Goal: Task Accomplishment & Management: Use online tool/utility

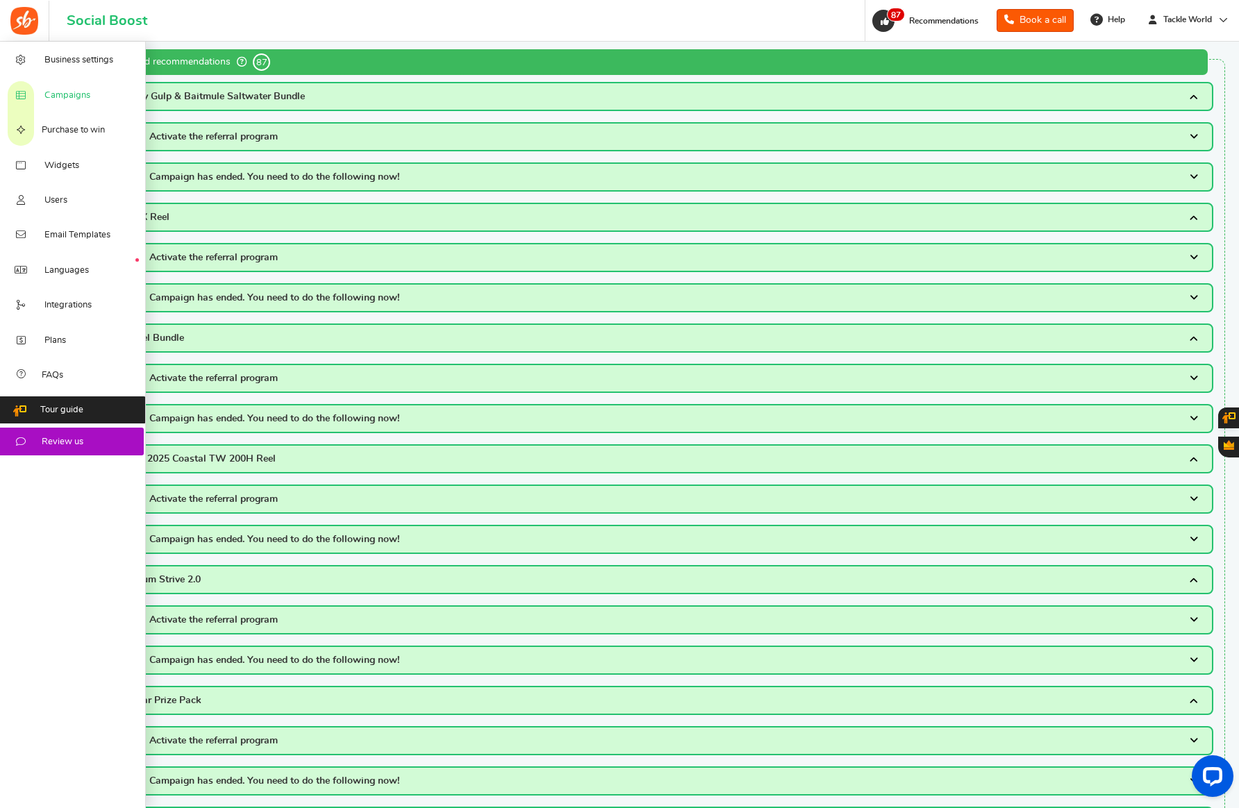
click at [34, 92] on link "Campaigns" at bounding box center [73, 94] width 146 height 35
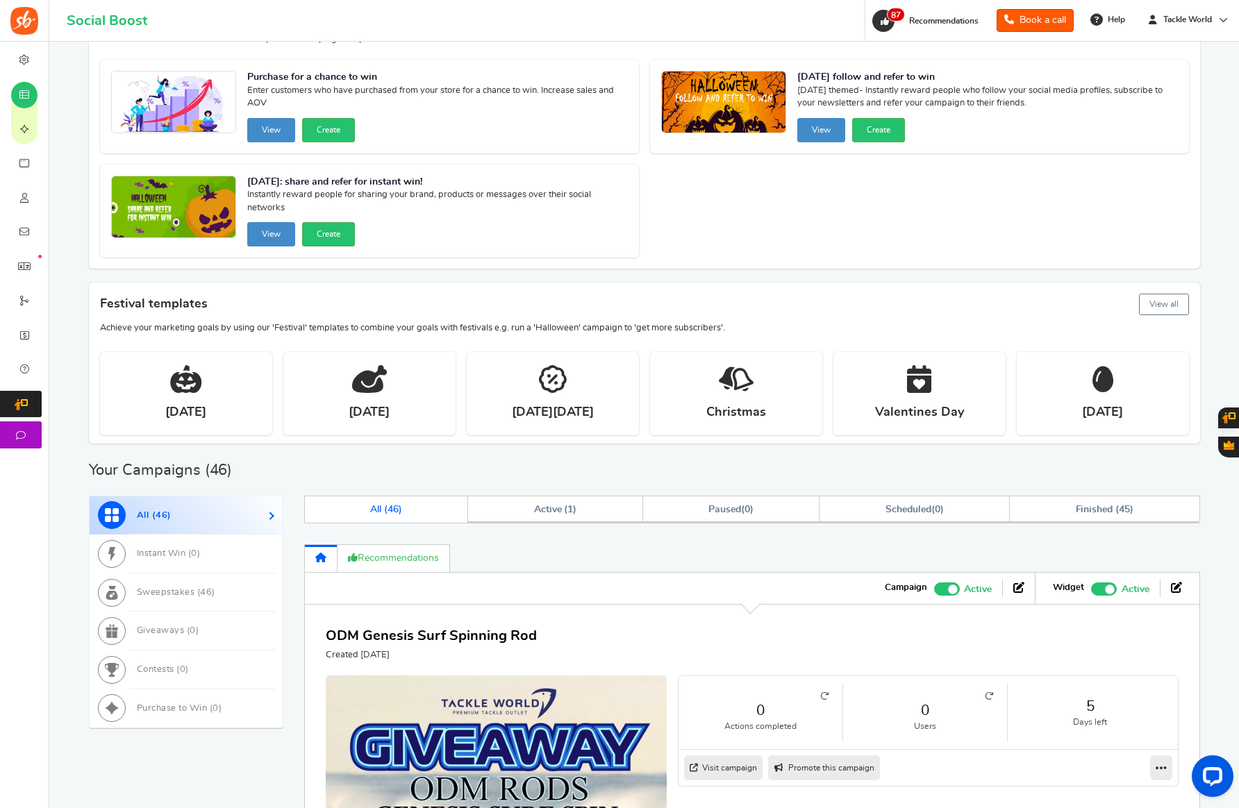
scroll to position [106, 0]
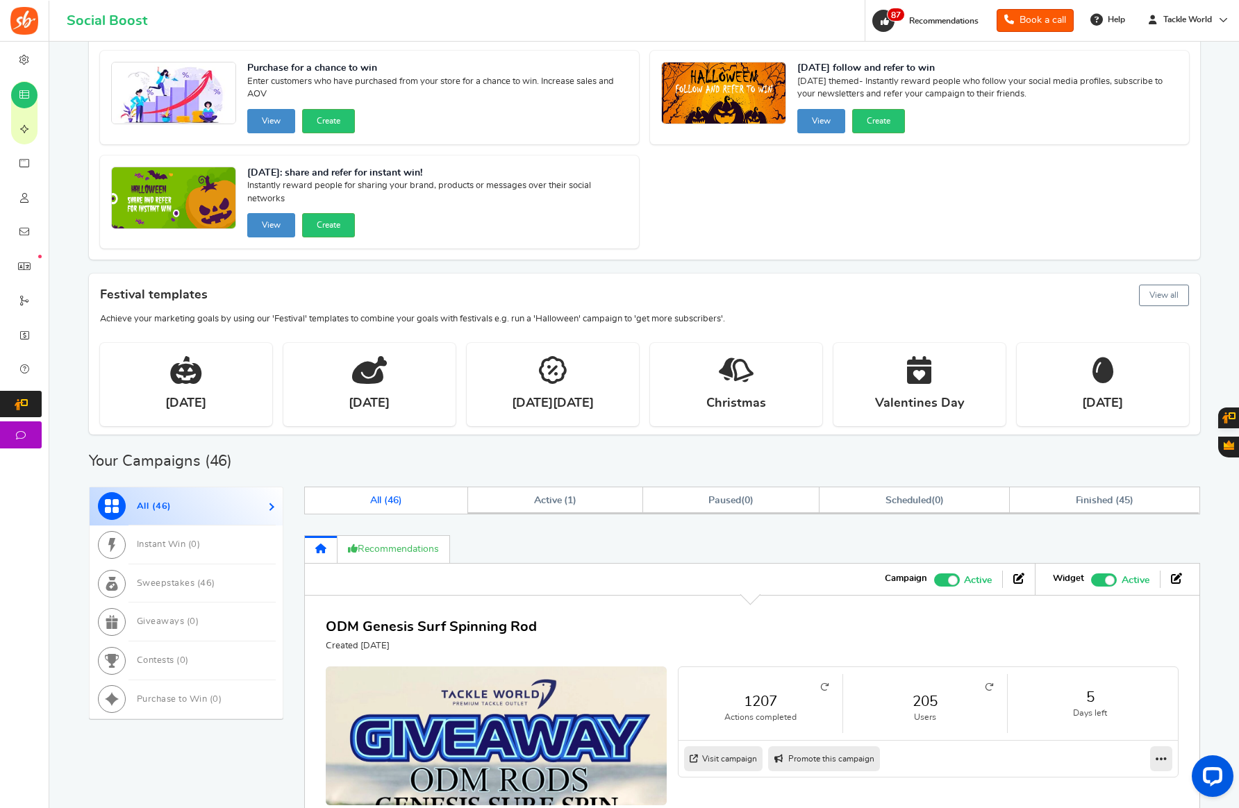
click at [924, 698] on link "205" at bounding box center [925, 702] width 136 height 20
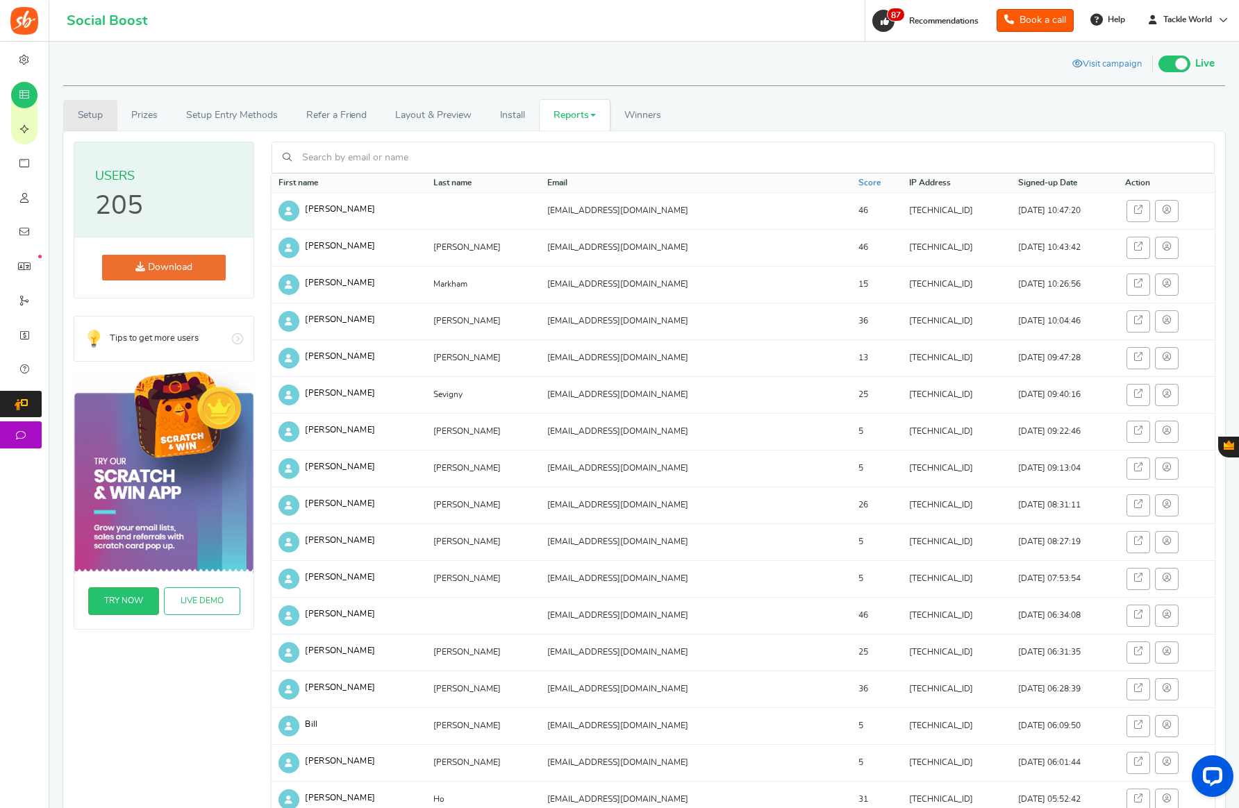
click at [110, 115] on link "Setup" at bounding box center [90, 115] width 54 height 31
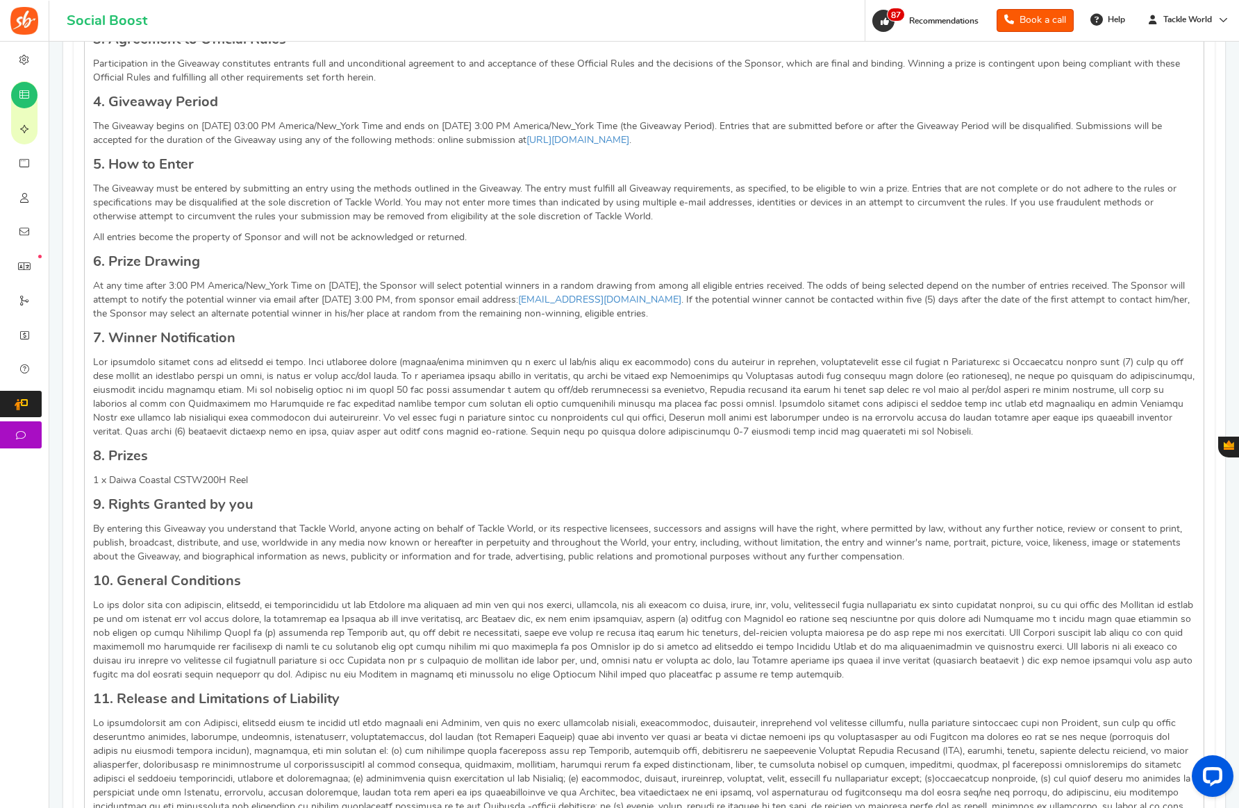
scroll to position [1537, 0]
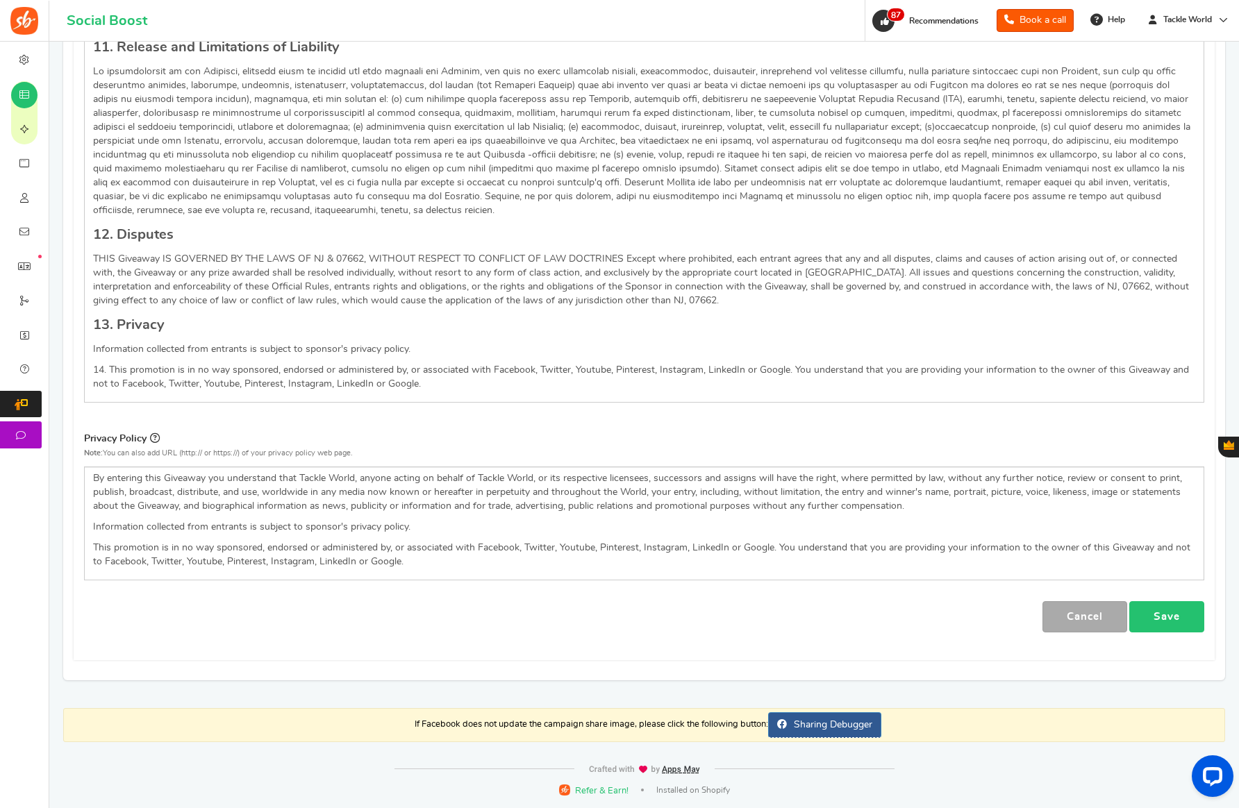
click at [1169, 617] on link "Save" at bounding box center [1166, 616] width 75 height 31
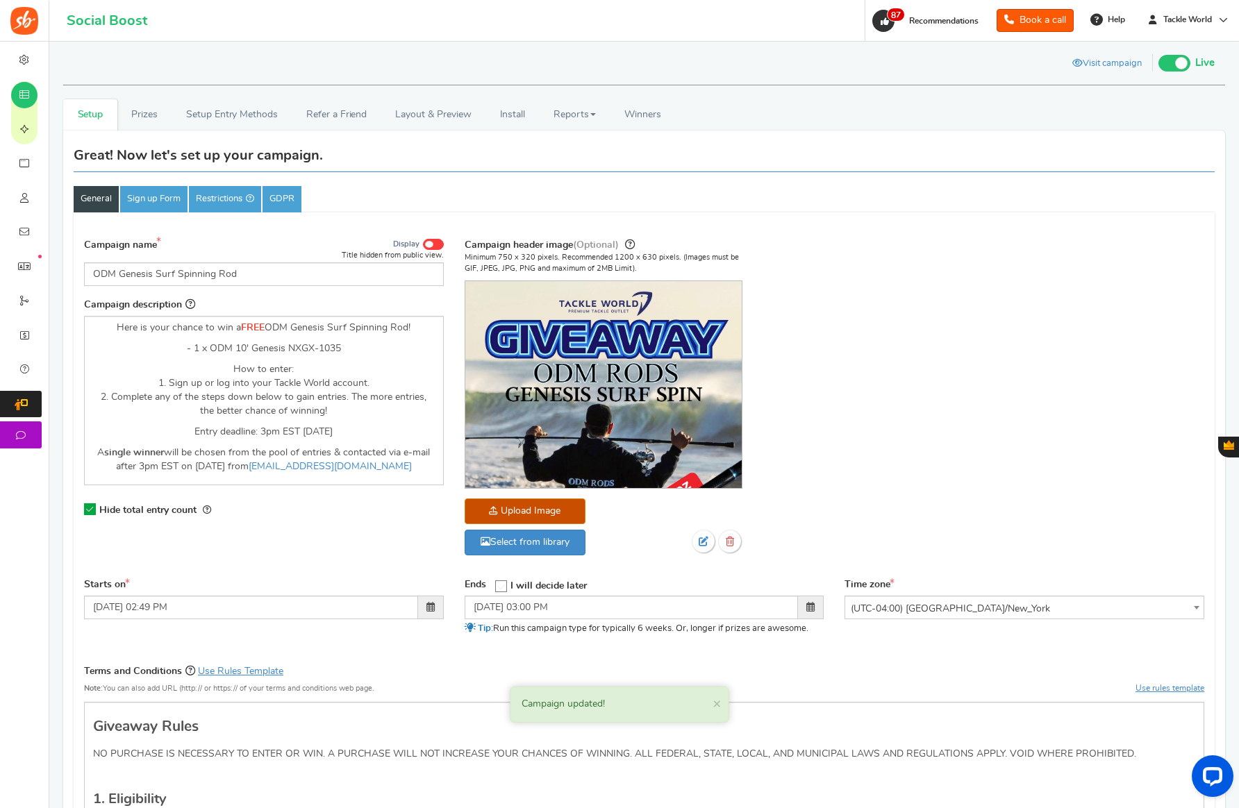
scroll to position [0, 0]
click at [157, 124] on link "Prizes" at bounding box center [144, 115] width 55 height 31
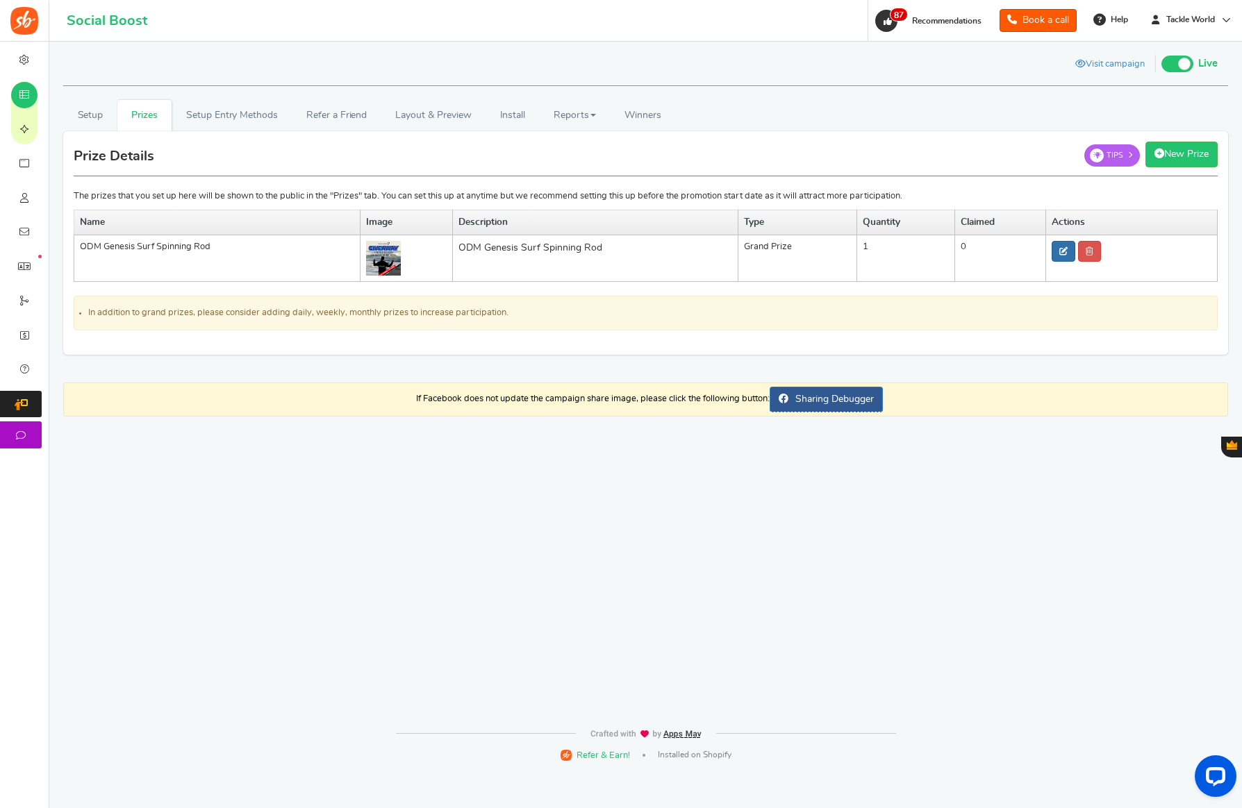
click at [1063, 253] on icon at bounding box center [1063, 251] width 8 height 8
type input "ODM Genesis Surf Spinning Rod"
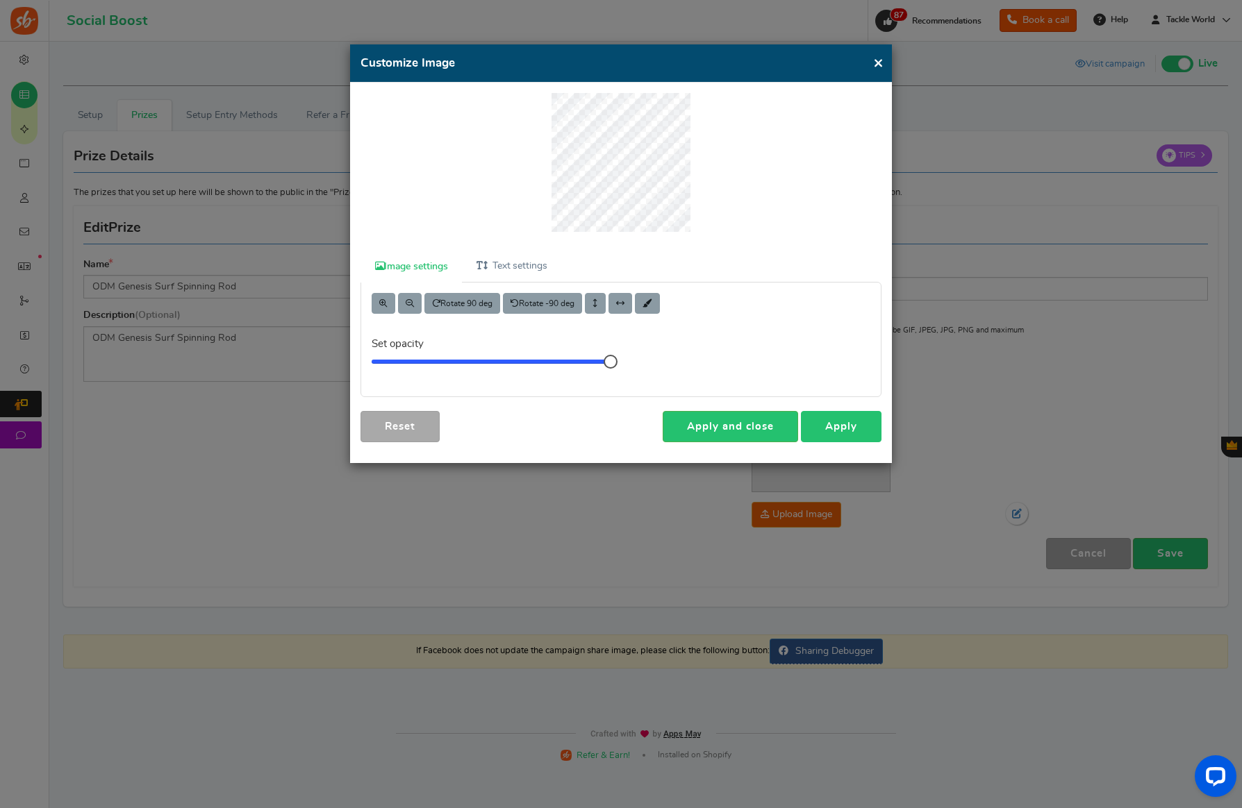
click at [842, 415] on link "Apply" at bounding box center [841, 426] width 81 height 31
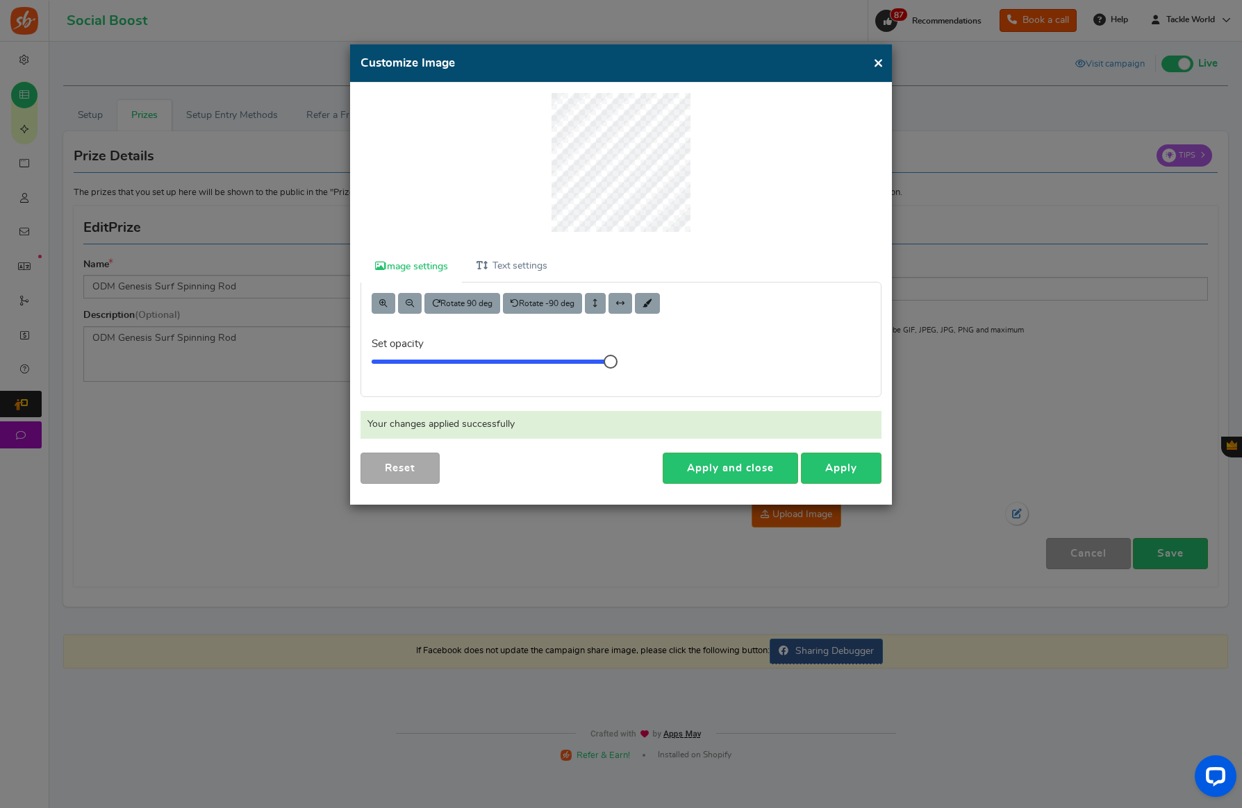
click at [881, 65] on button "×" at bounding box center [878, 62] width 10 height 17
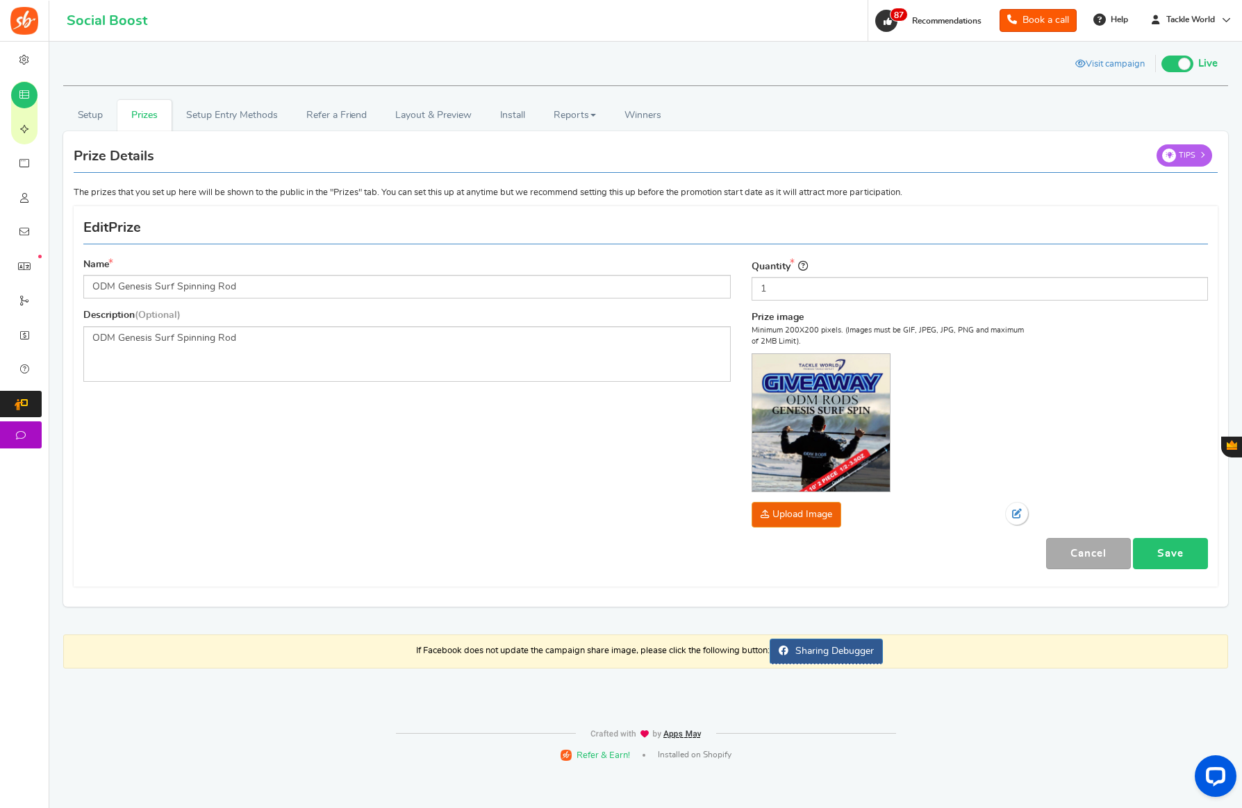
click at [1144, 549] on link "Save" at bounding box center [1170, 553] width 75 height 31
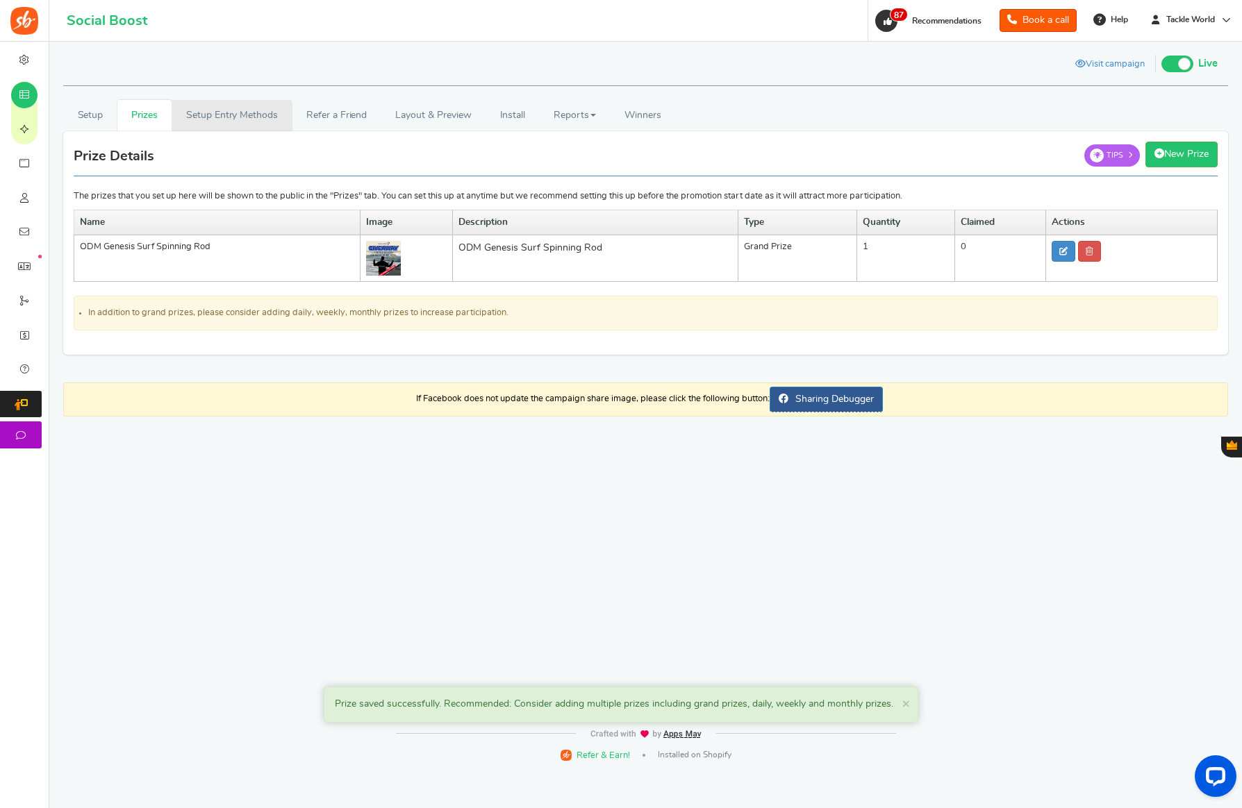
click at [232, 107] on link "Setup Entry Methods" at bounding box center [232, 115] width 120 height 31
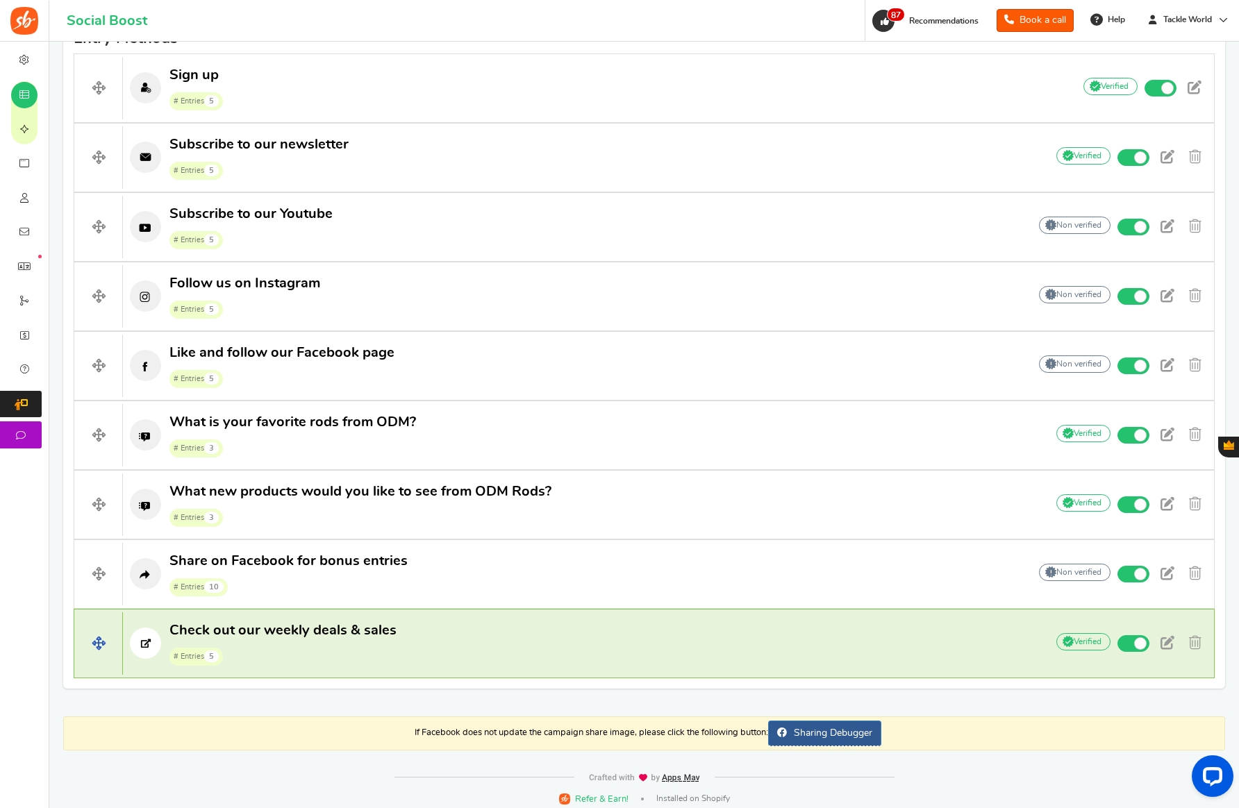
scroll to position [478, 0]
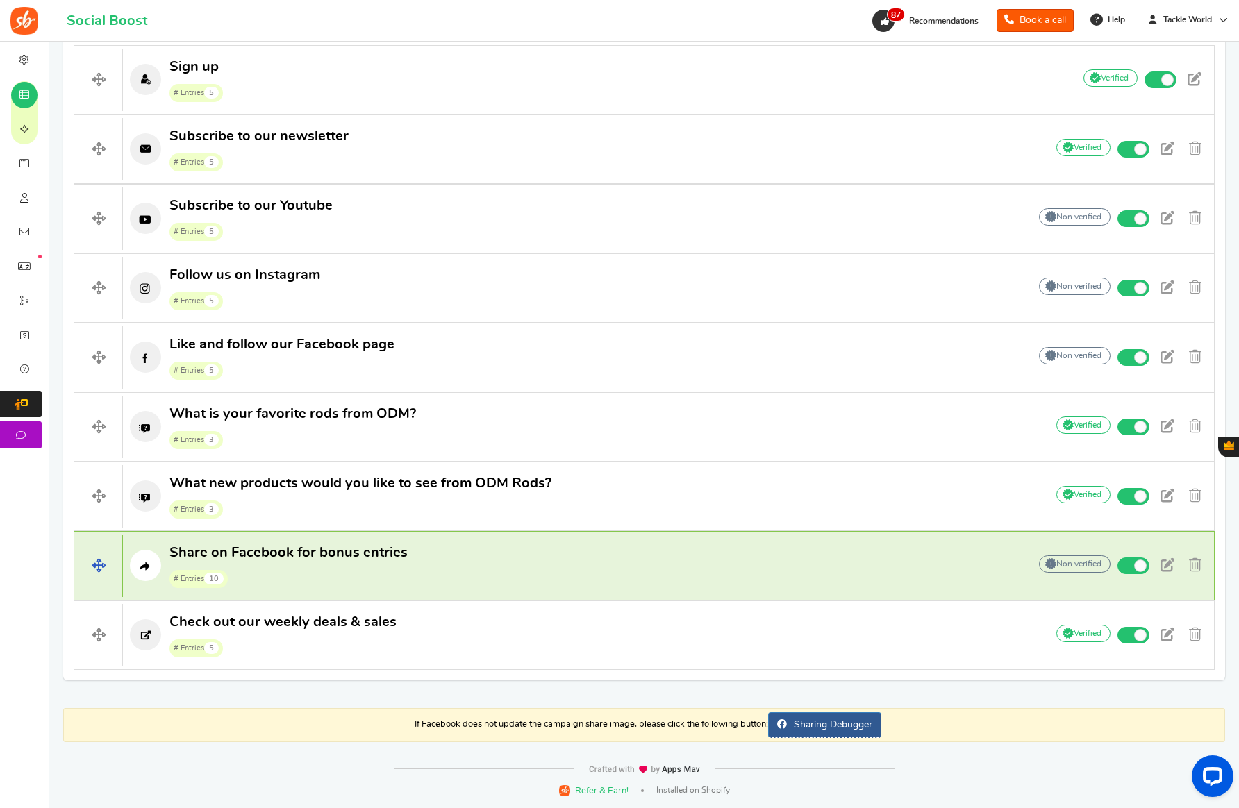
click at [407, 571] on p "Share on Facebook for bonus entries # Entries 10" at bounding box center [569, 566] width 892 height 44
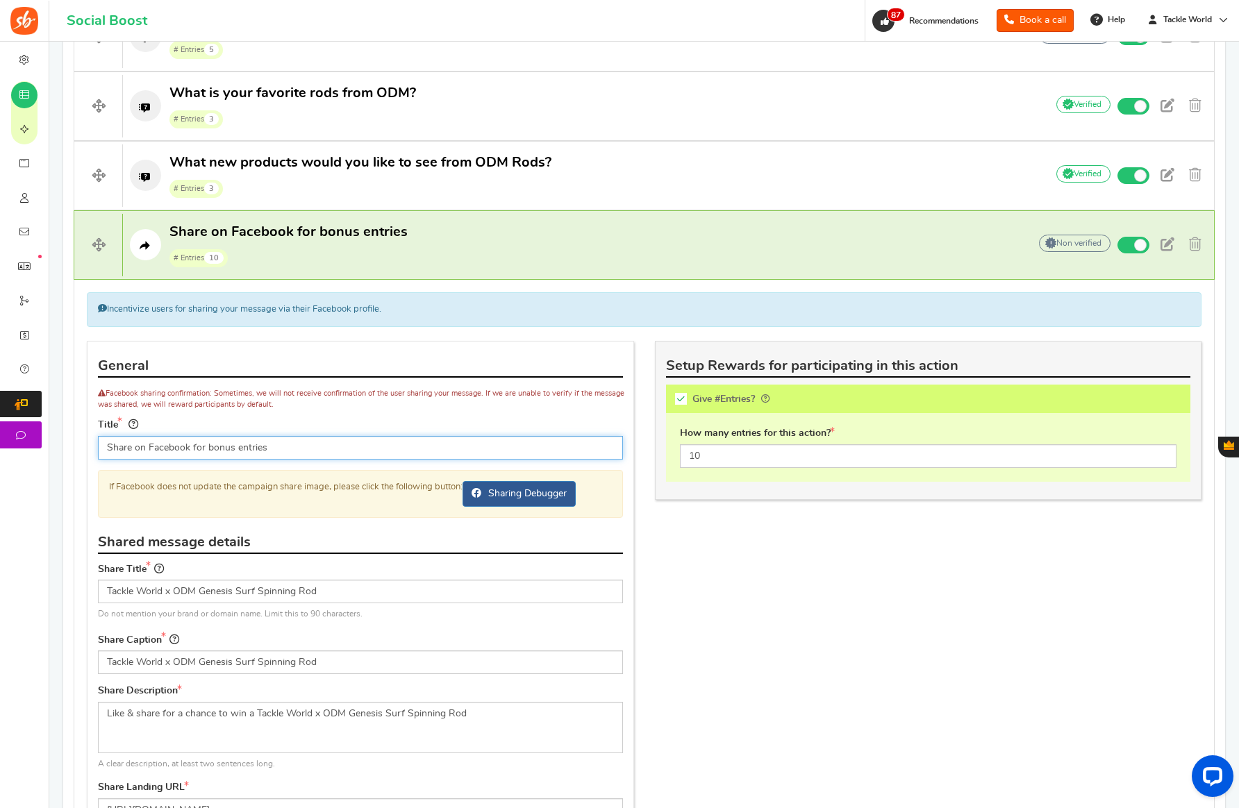
scroll to position [1128, 0]
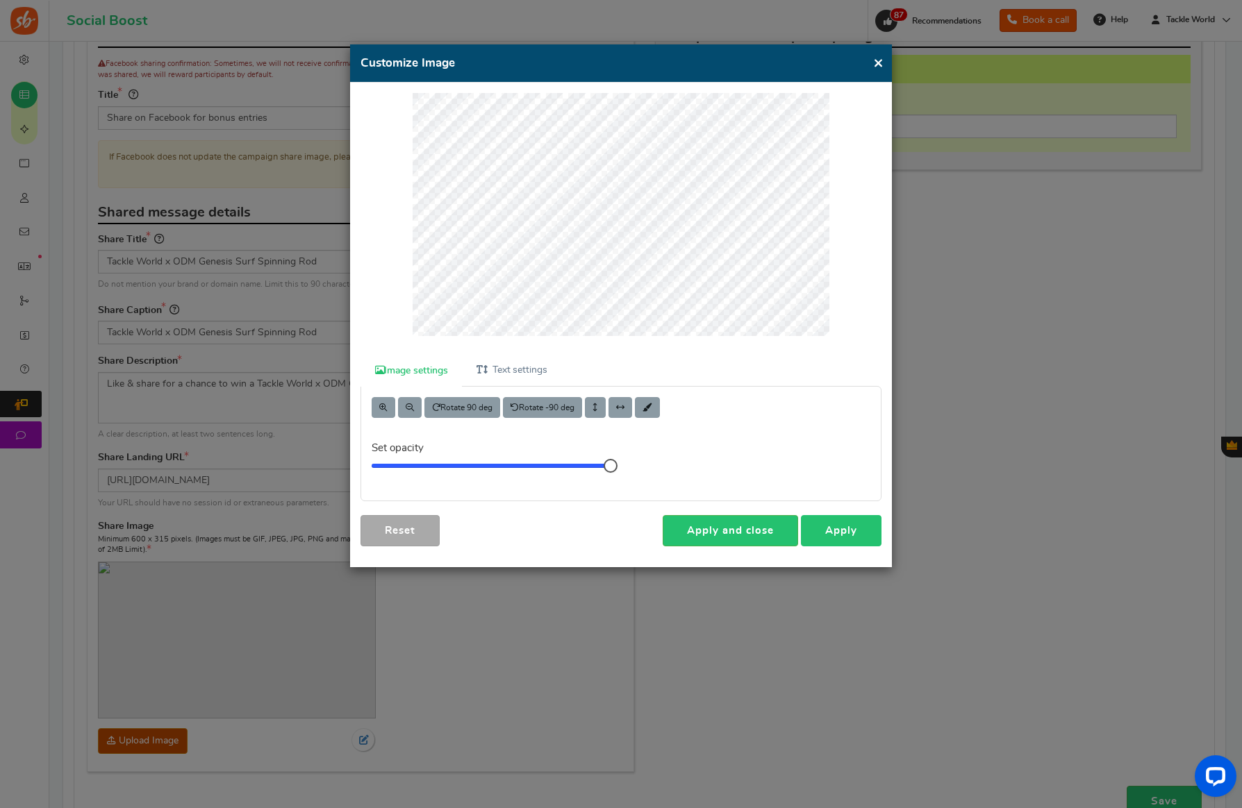
click at [862, 526] on link "Apply" at bounding box center [841, 530] width 81 height 31
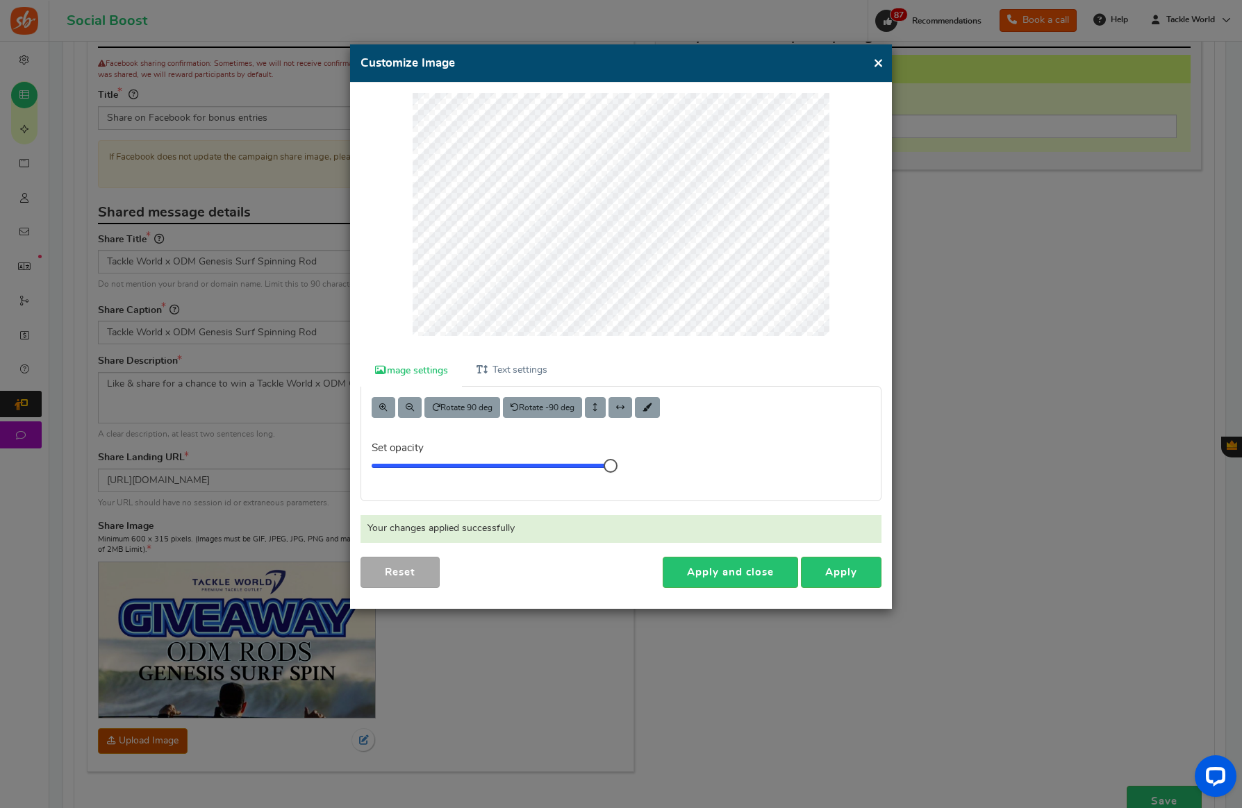
click at [878, 67] on button "×" at bounding box center [878, 62] width 10 height 17
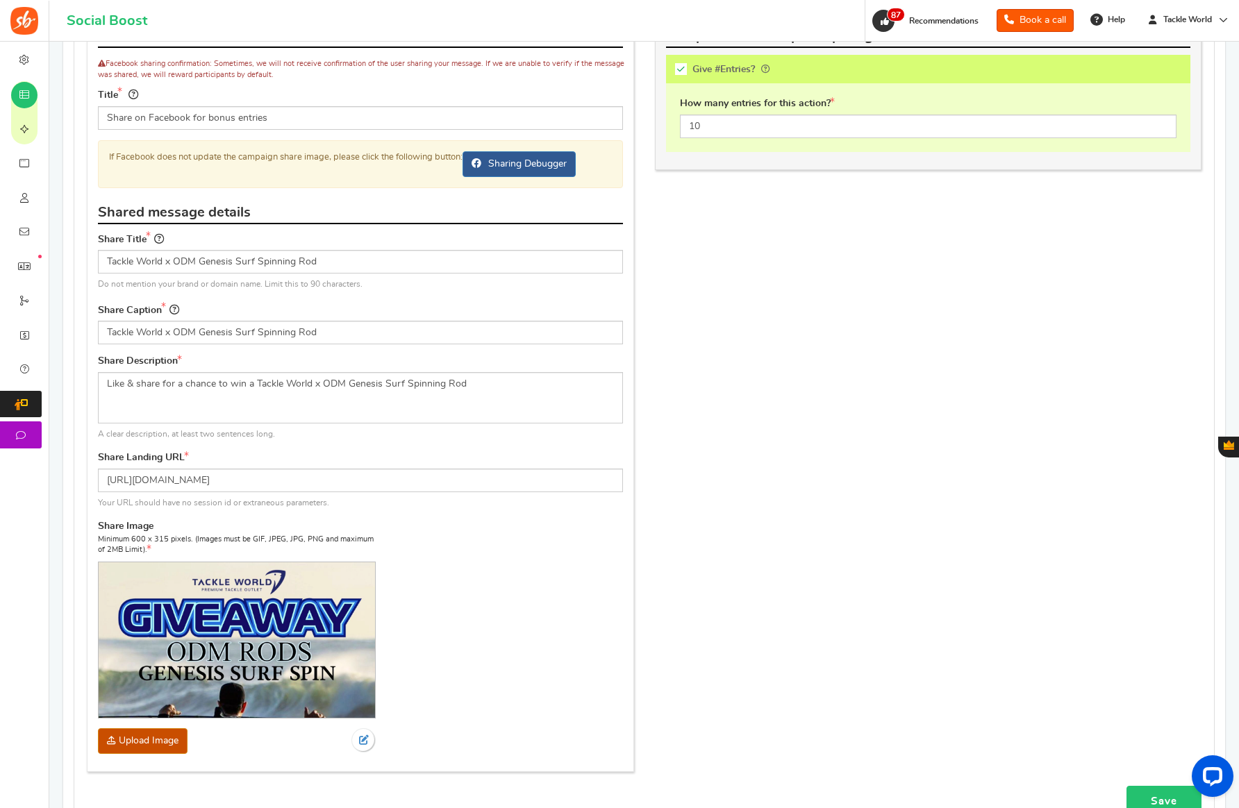
click at [1172, 797] on link "Save" at bounding box center [1163, 801] width 75 height 31
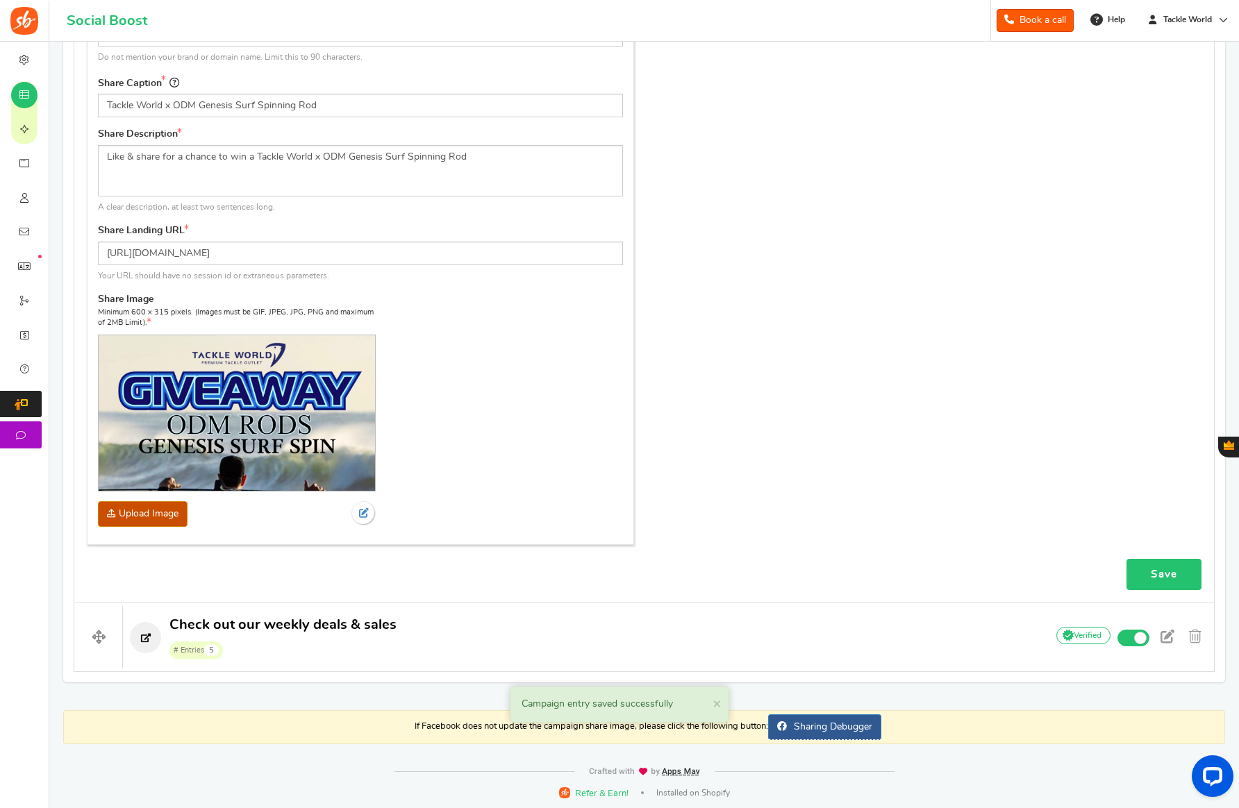
click at [1153, 572] on link "Save" at bounding box center [1163, 574] width 75 height 31
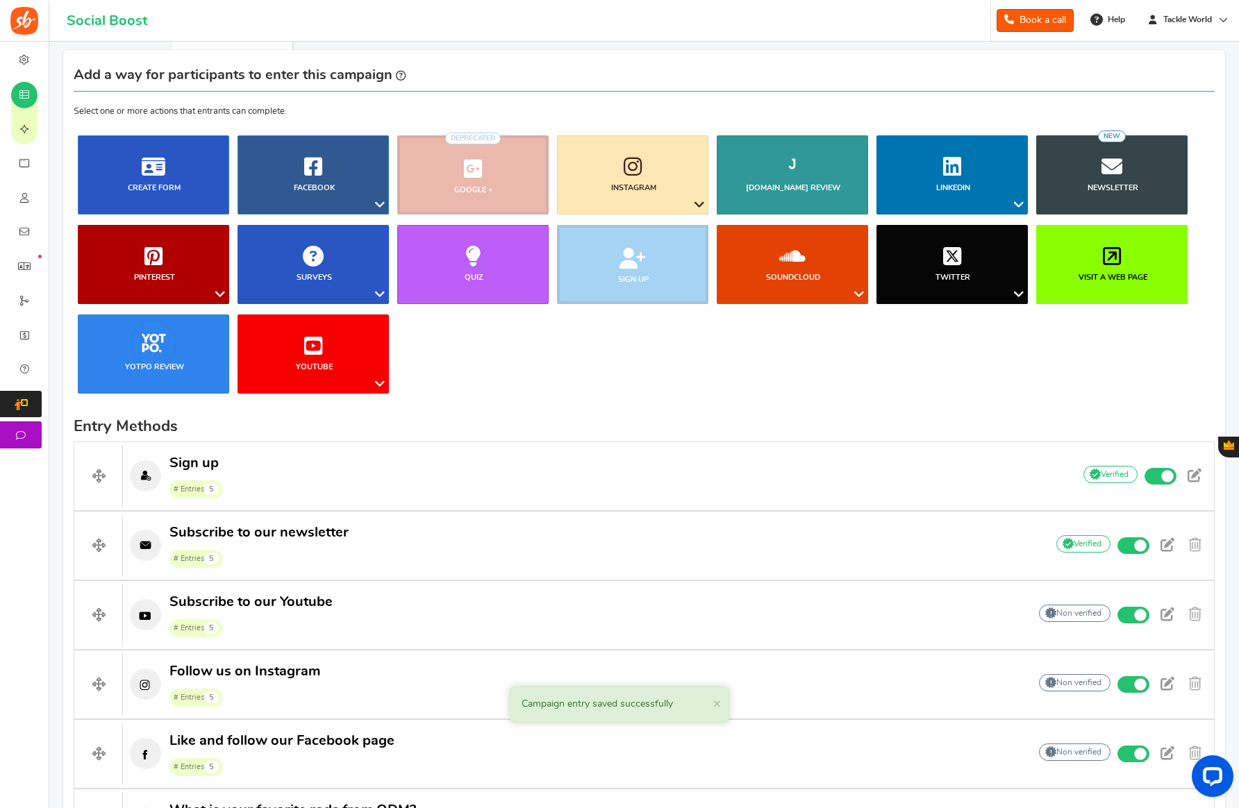
scroll to position [0, 0]
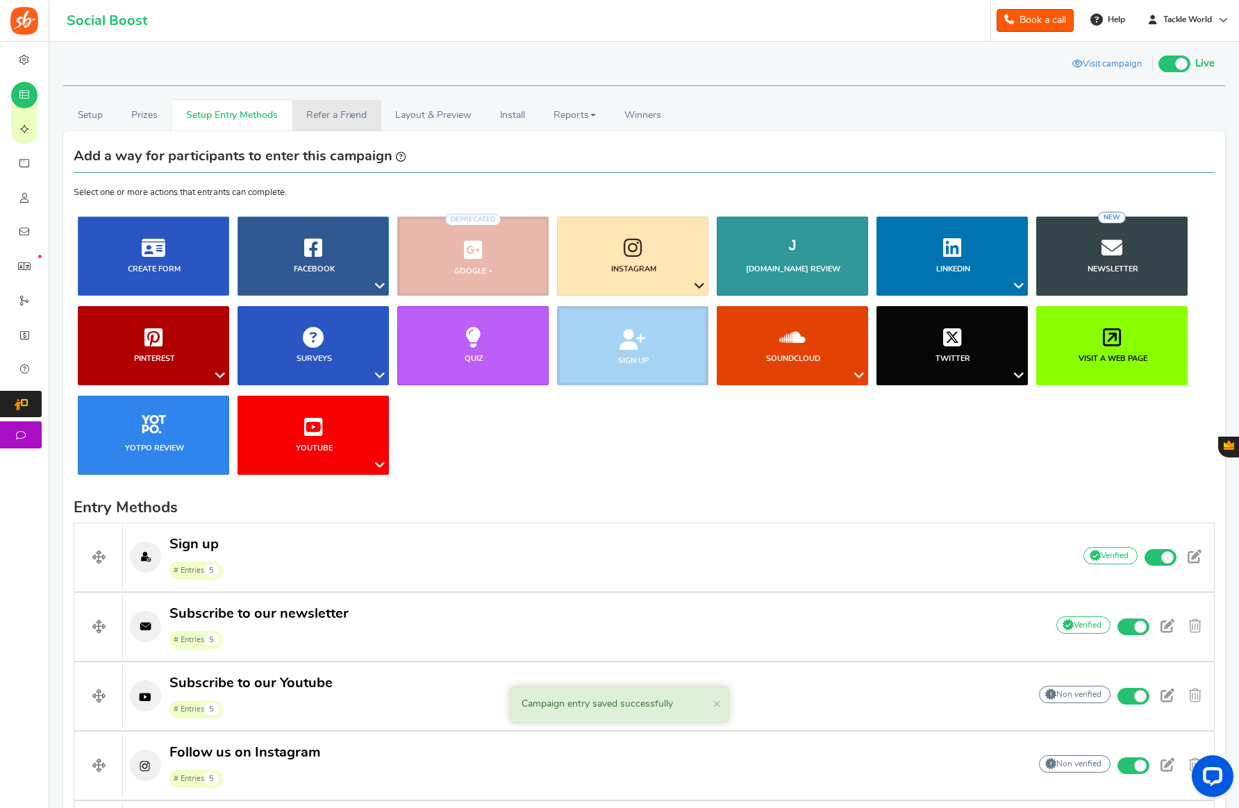
click at [333, 115] on link "Refer a Friend" at bounding box center [336, 115] width 89 height 31
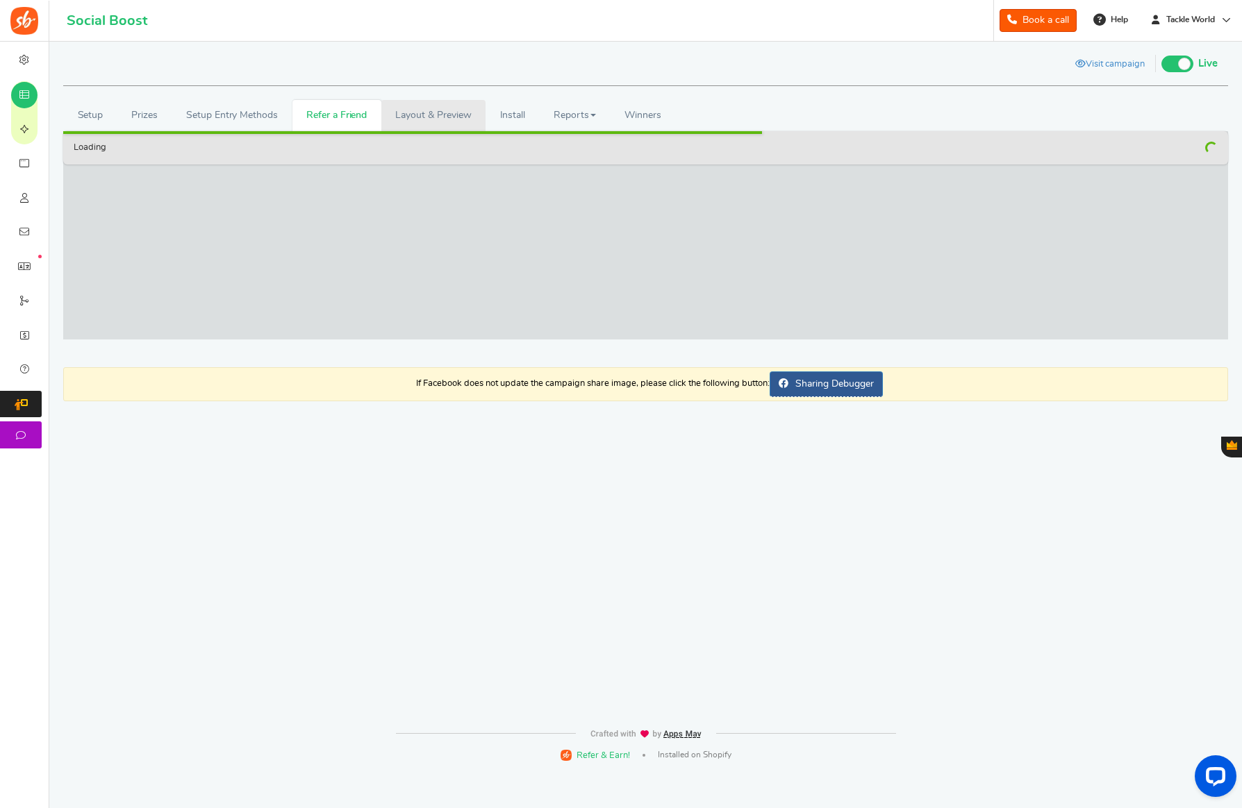
click at [415, 119] on link "Layout & Preview" at bounding box center [433, 115] width 104 height 31
